Goal: Information Seeking & Learning: Understand process/instructions

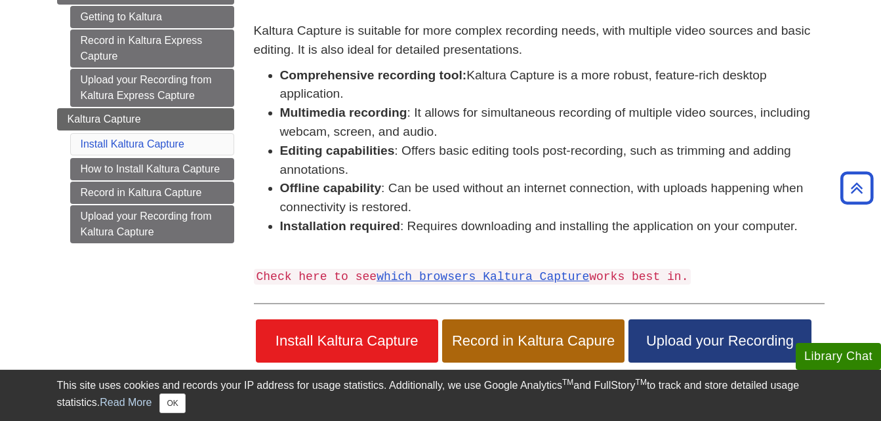
scroll to position [183, 0]
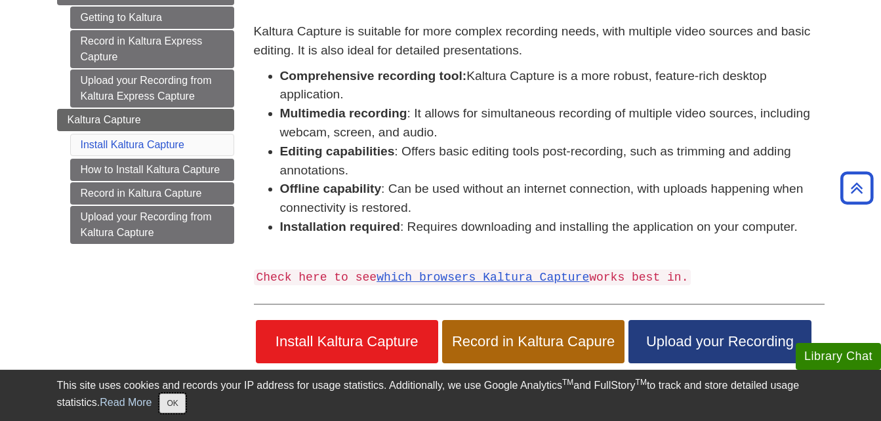
click at [169, 403] on button "OK" at bounding box center [172, 404] width 26 height 20
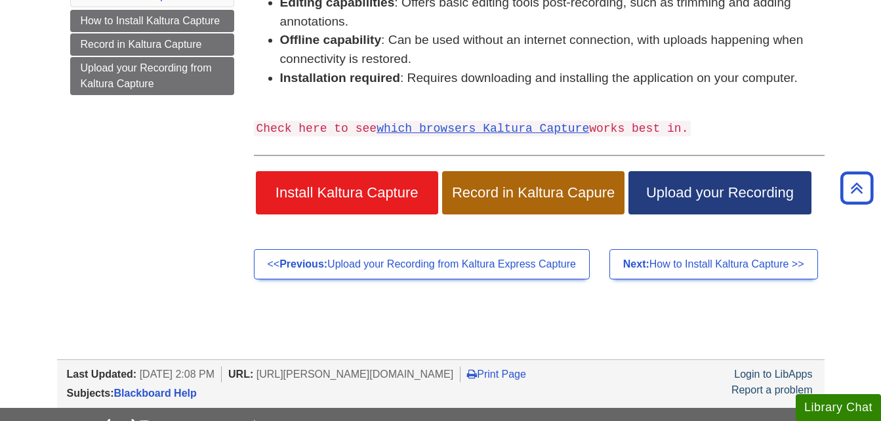
scroll to position [333, 0]
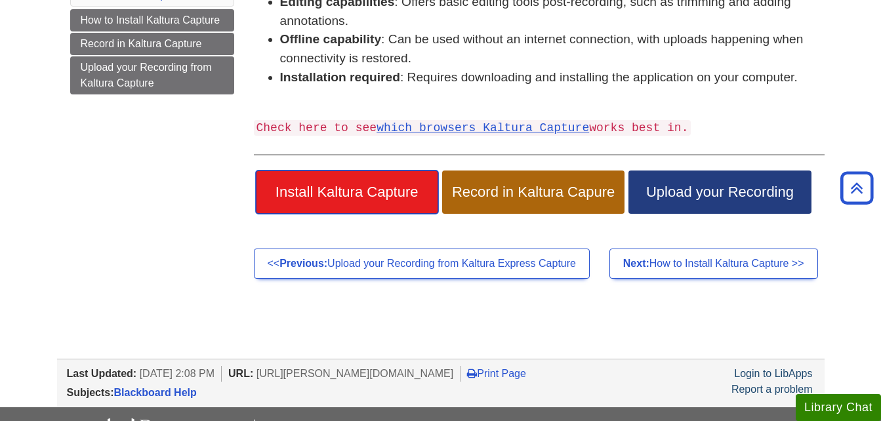
click at [414, 195] on span "Install Kaltura Capture" at bounding box center [347, 192] width 163 height 17
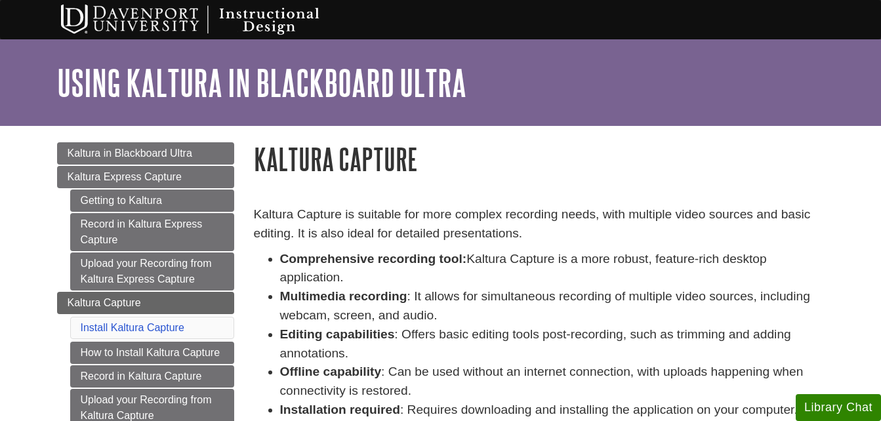
scroll to position [333, 0]
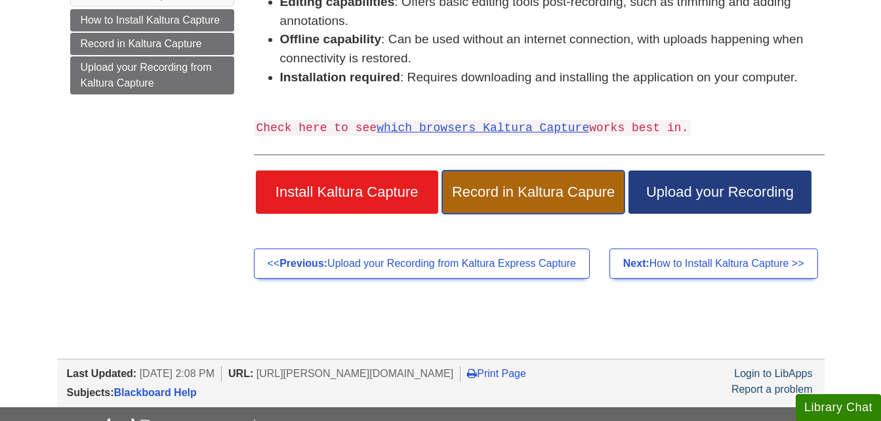
click at [500, 196] on span "Record in Kaltura Capure" at bounding box center [533, 192] width 163 height 17
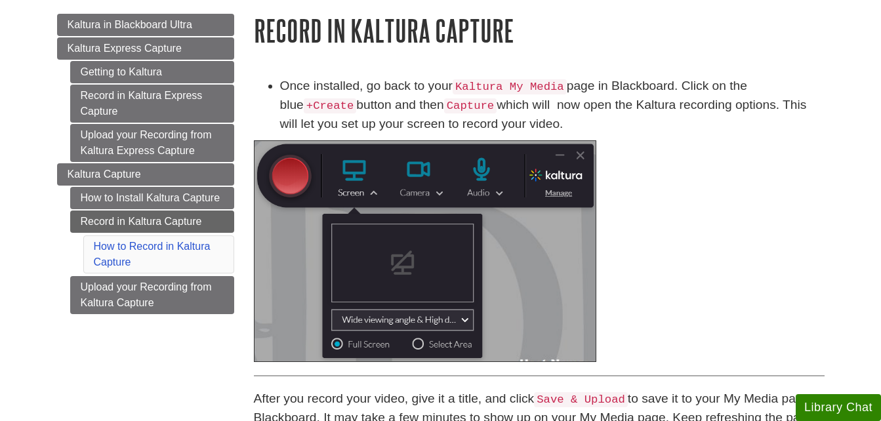
scroll to position [139, 0]
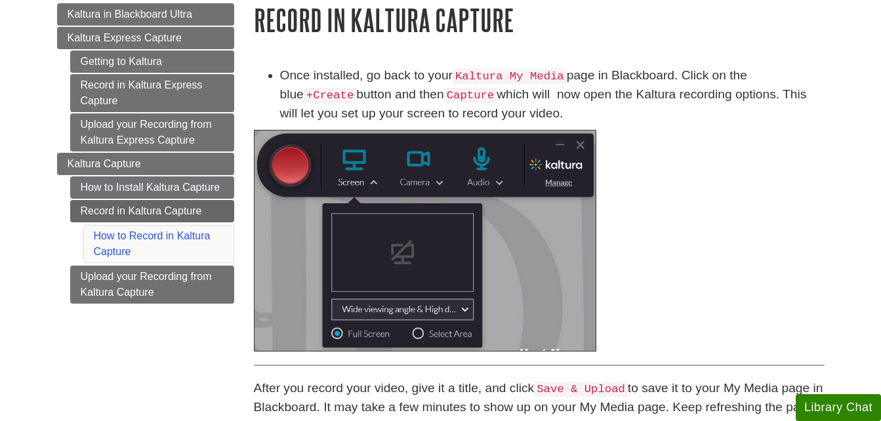
click at [457, 177] on img at bounding box center [425, 241] width 343 height 222
click at [525, 75] on code "Kaltura My Media" at bounding box center [510, 76] width 114 height 15
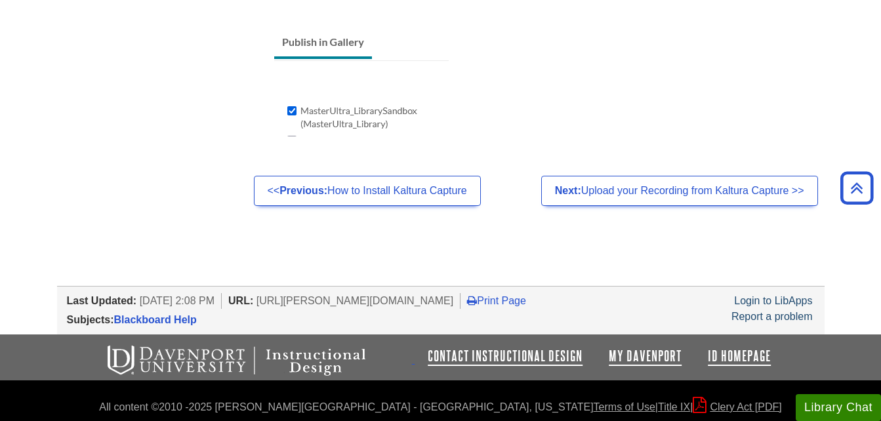
scroll to position [1315, 0]
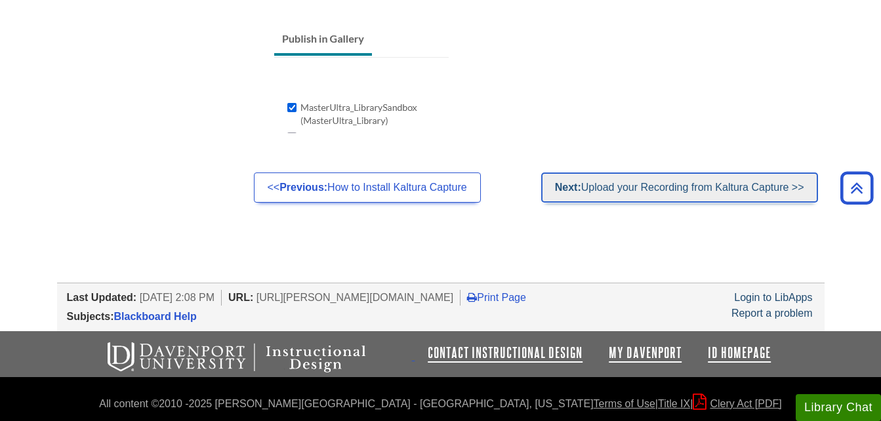
click at [604, 189] on link "Next: Upload your Recording from Kaltura Capture >>" at bounding box center [679, 188] width 277 height 30
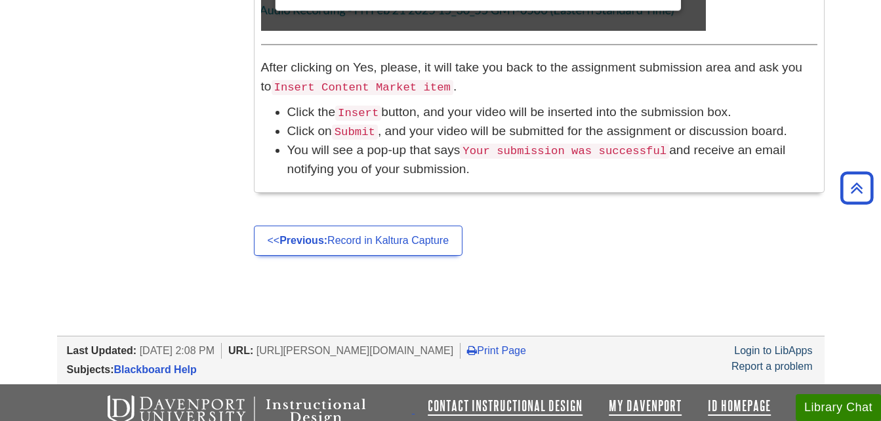
scroll to position [1553, 0]
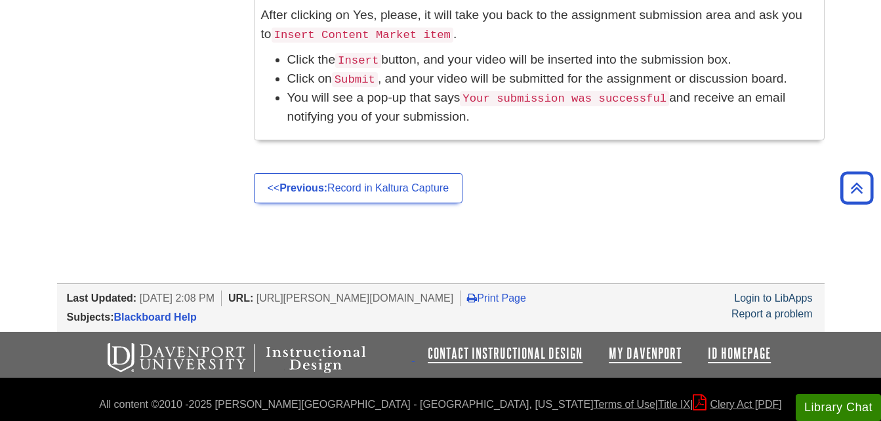
click at [526, 181] on ul "<< Previous: Record in Kaltura Capture" at bounding box center [539, 188] width 571 height 30
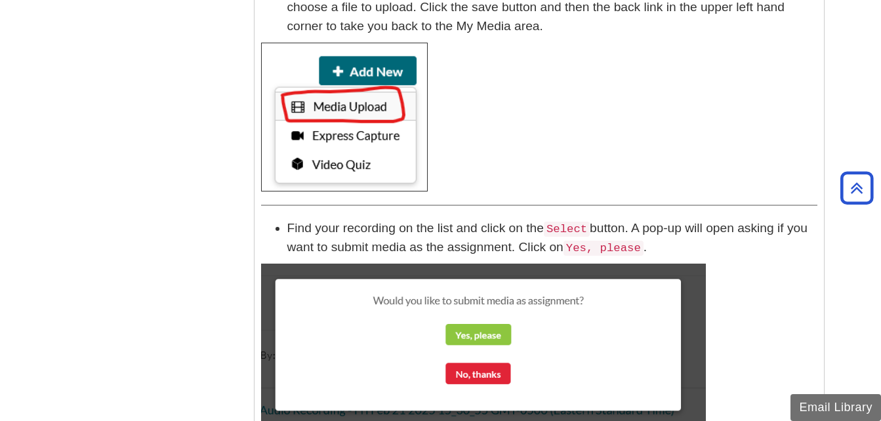
scroll to position [1070, 0]
